Goal: Task Accomplishment & Management: Complete application form

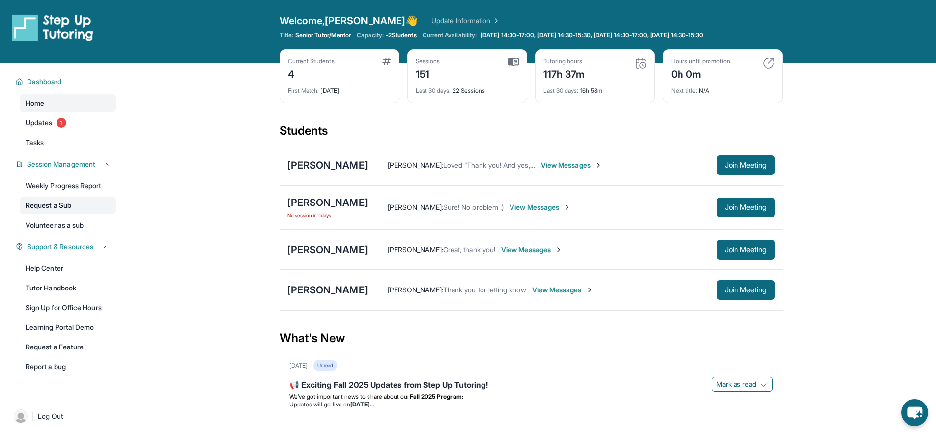
click at [60, 205] on link "Request a Sub" at bounding box center [68, 206] width 96 height 18
click at [743, 207] on span "Join Meeting" at bounding box center [746, 207] width 42 height 6
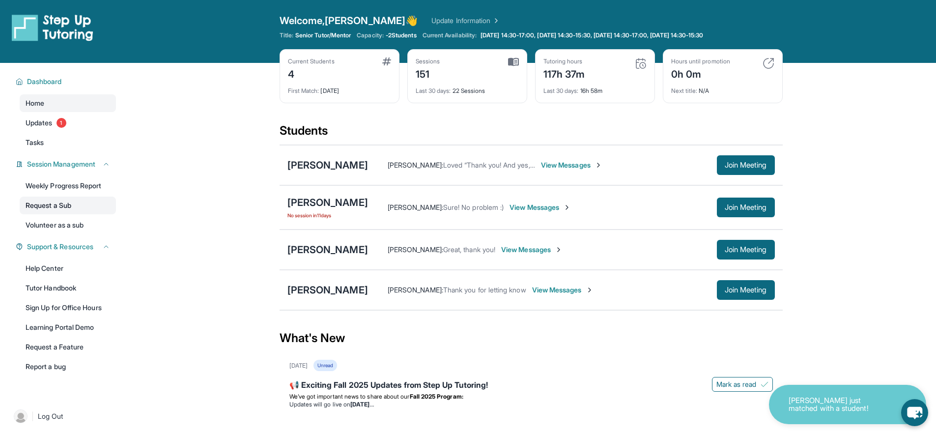
click at [75, 206] on link "Request a Sub" at bounding box center [68, 206] width 96 height 18
click at [60, 227] on link "Volunteer as a sub" at bounding box center [68, 225] width 96 height 18
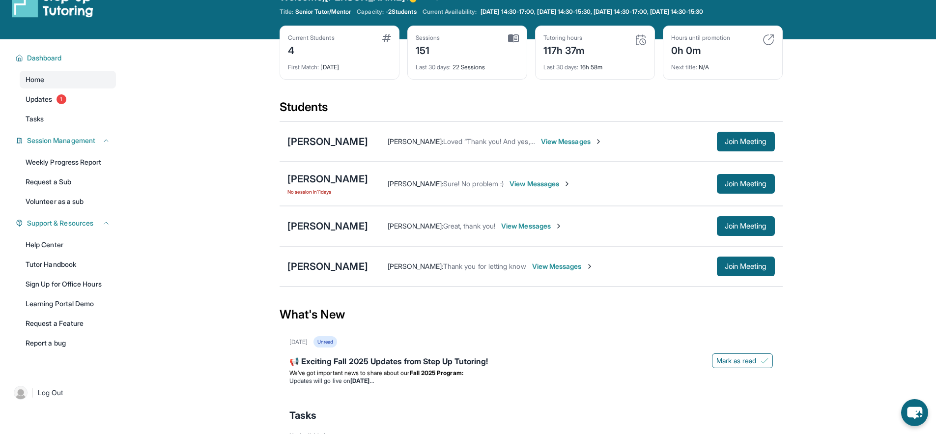
scroll to position [24, 0]
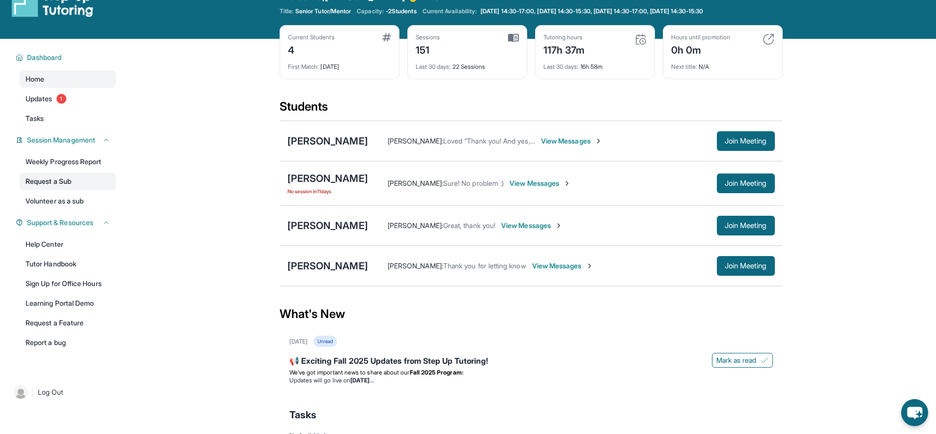
click at [67, 183] on link "Request a Sub" at bounding box center [68, 181] width 96 height 18
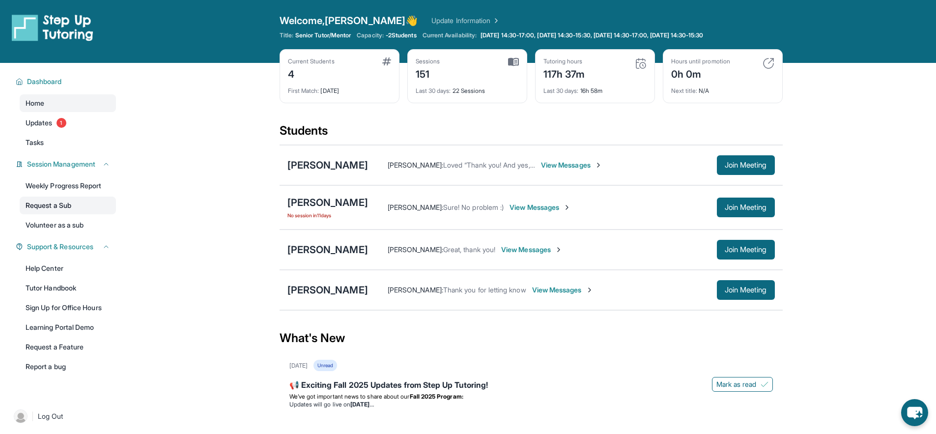
click at [63, 209] on link "Request a Sub" at bounding box center [68, 206] width 96 height 18
